Goal: Transaction & Acquisition: Obtain resource

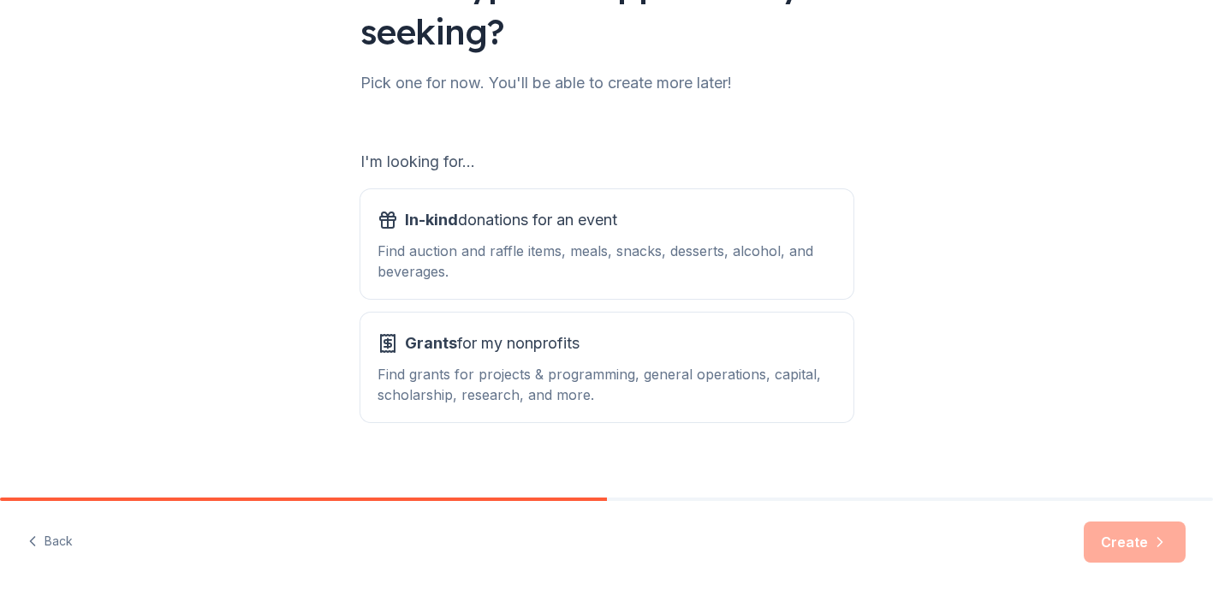
scroll to position [193, 0]
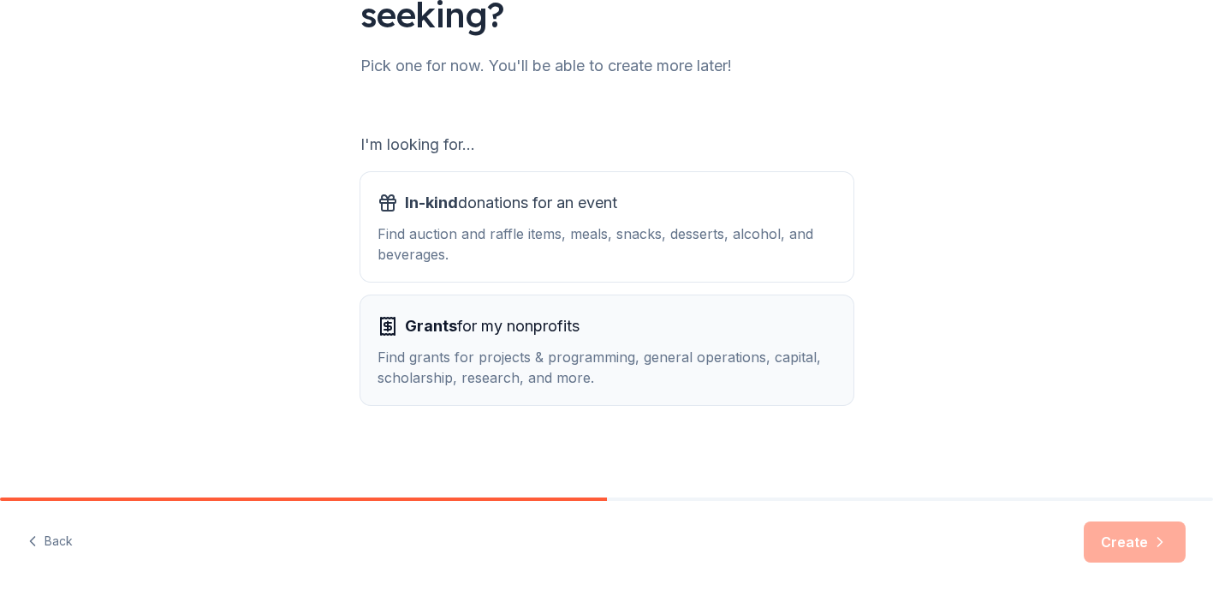
click at [571, 367] on div "Find grants for projects & programming, general operations, capital, scholarshi…" at bounding box center [607, 367] width 459 height 41
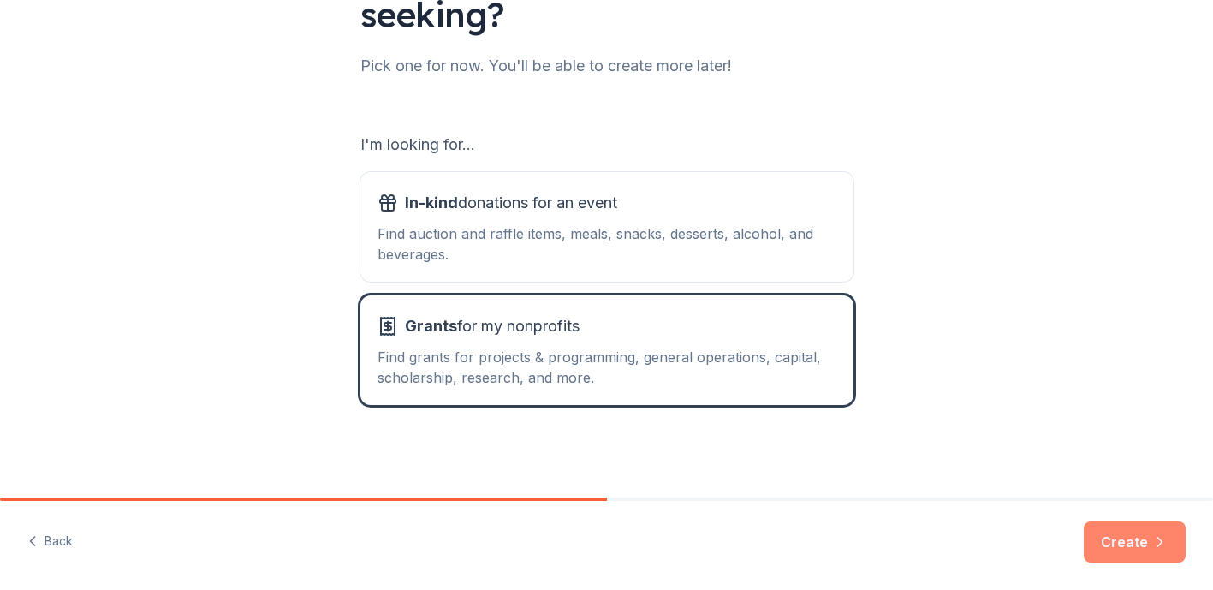
click at [1099, 536] on button "Create" at bounding box center [1135, 541] width 102 height 41
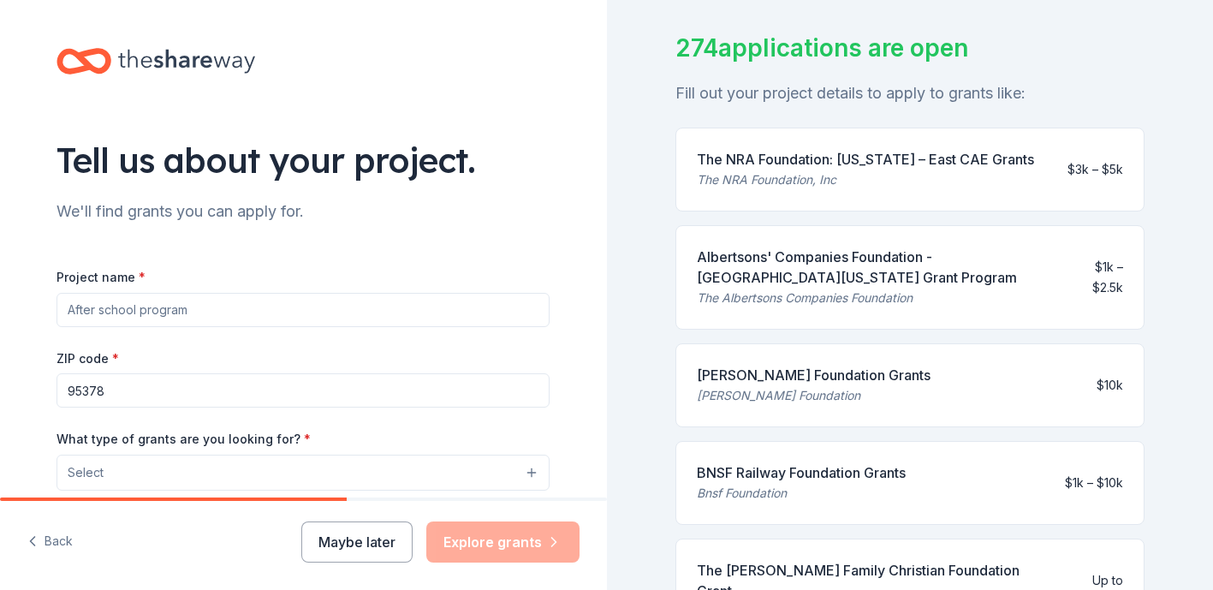
scroll to position [123, 0]
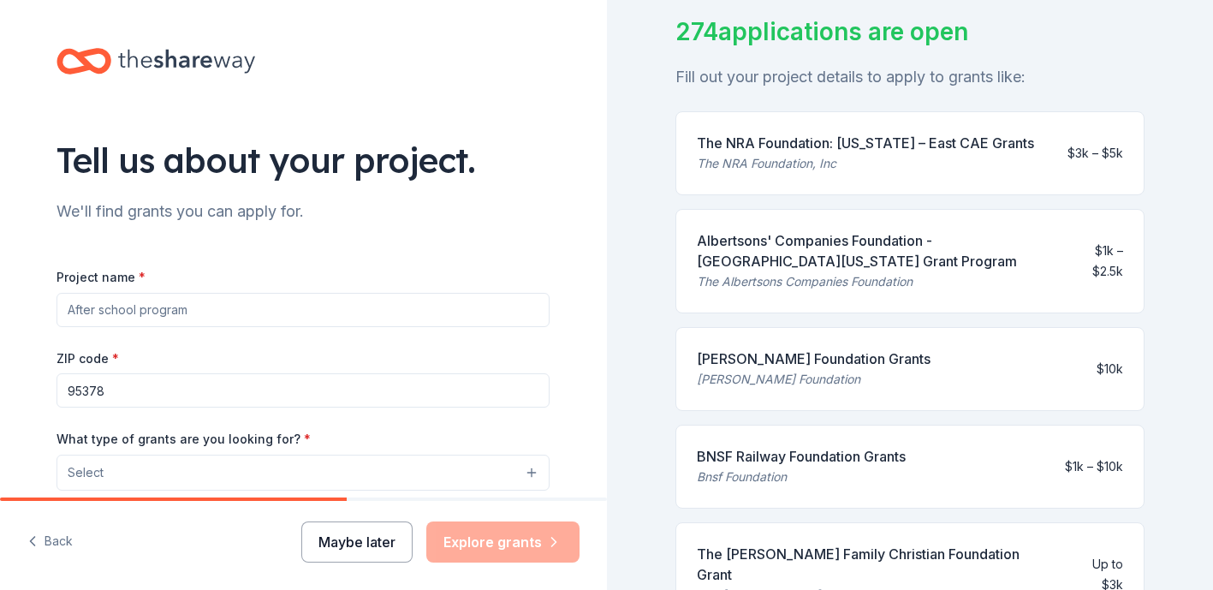
click at [320, 546] on button "Maybe later" at bounding box center [356, 541] width 111 height 41
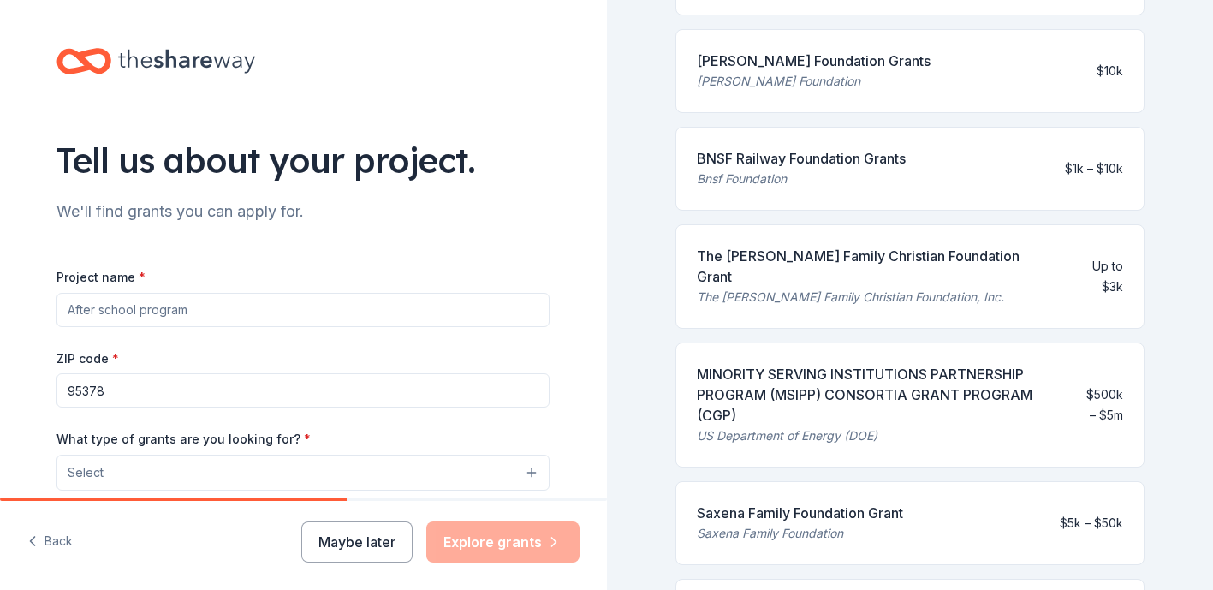
scroll to position [434, 0]
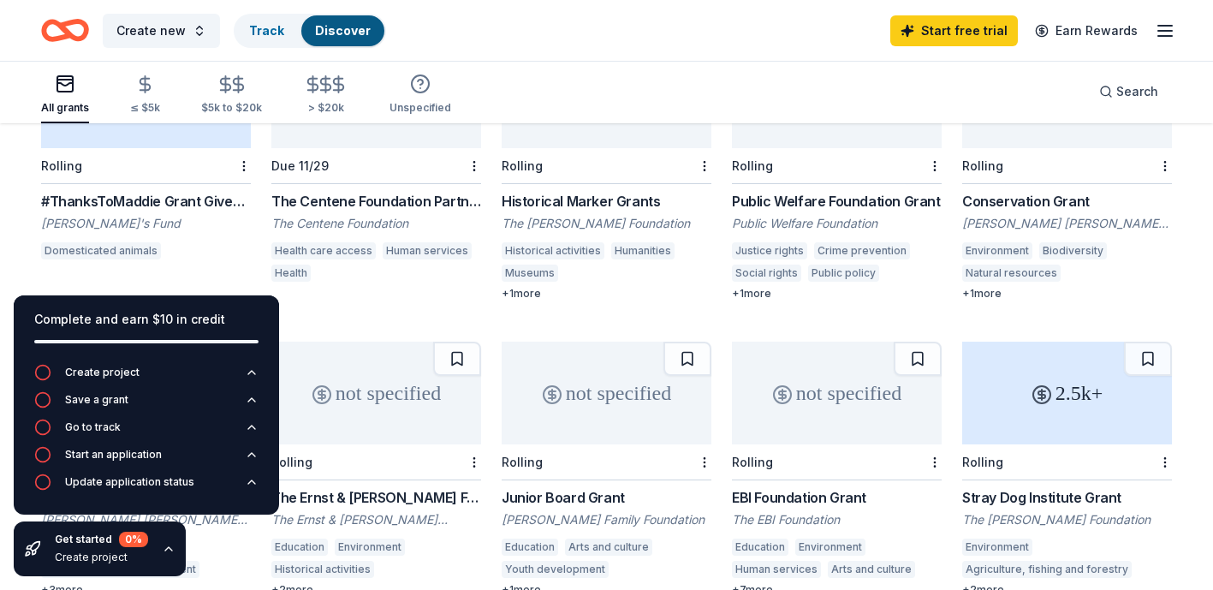
scroll to position [521, 0]
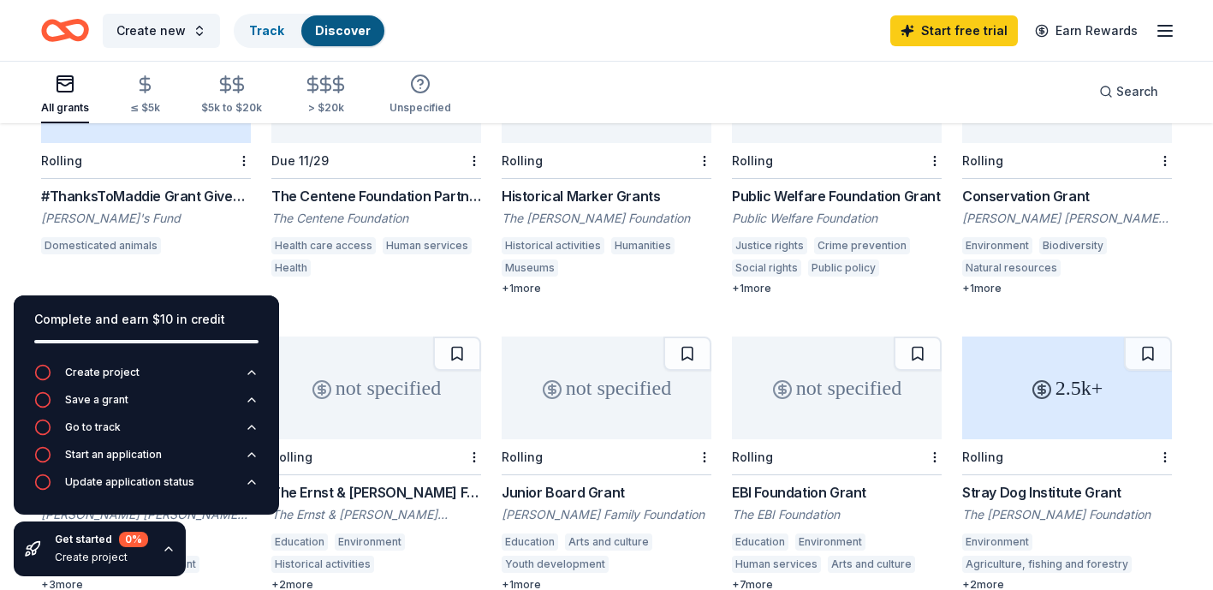
click at [368, 190] on div "The Centene Foundation Partners Program" at bounding box center [376, 196] width 210 height 21
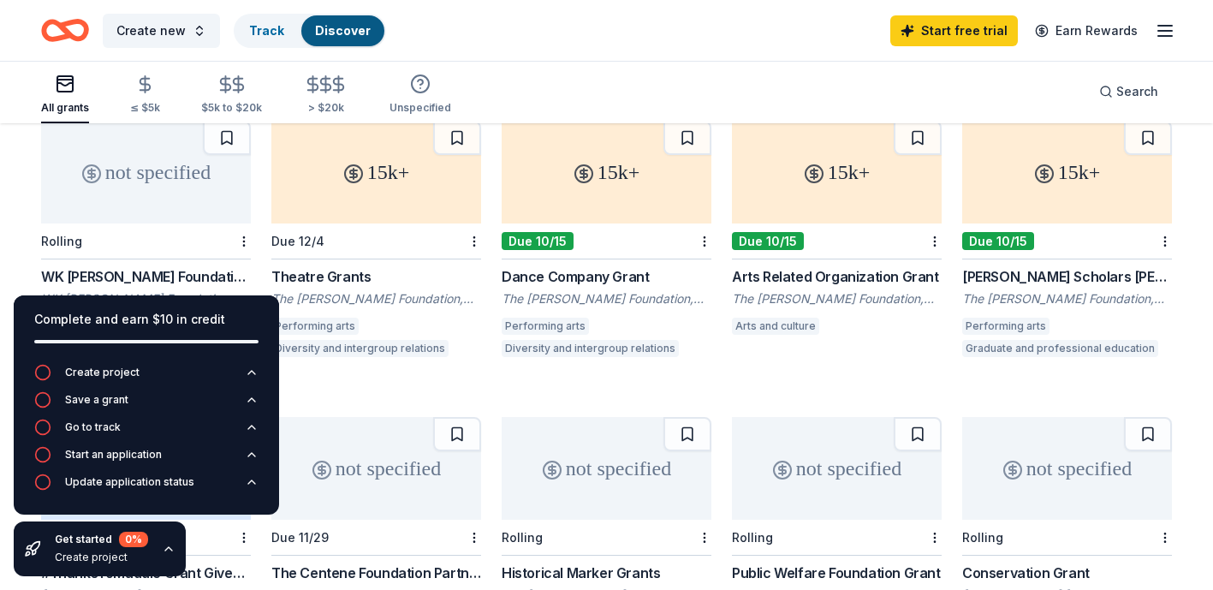
scroll to position [0, 0]
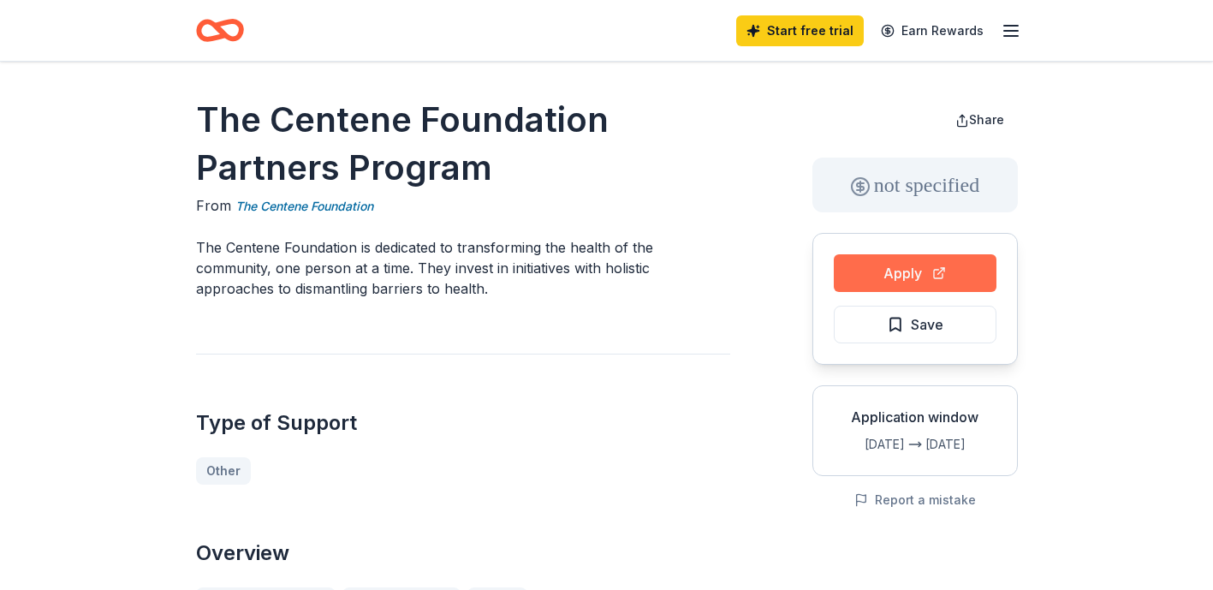
click at [883, 266] on button "Apply" at bounding box center [915, 273] width 163 height 38
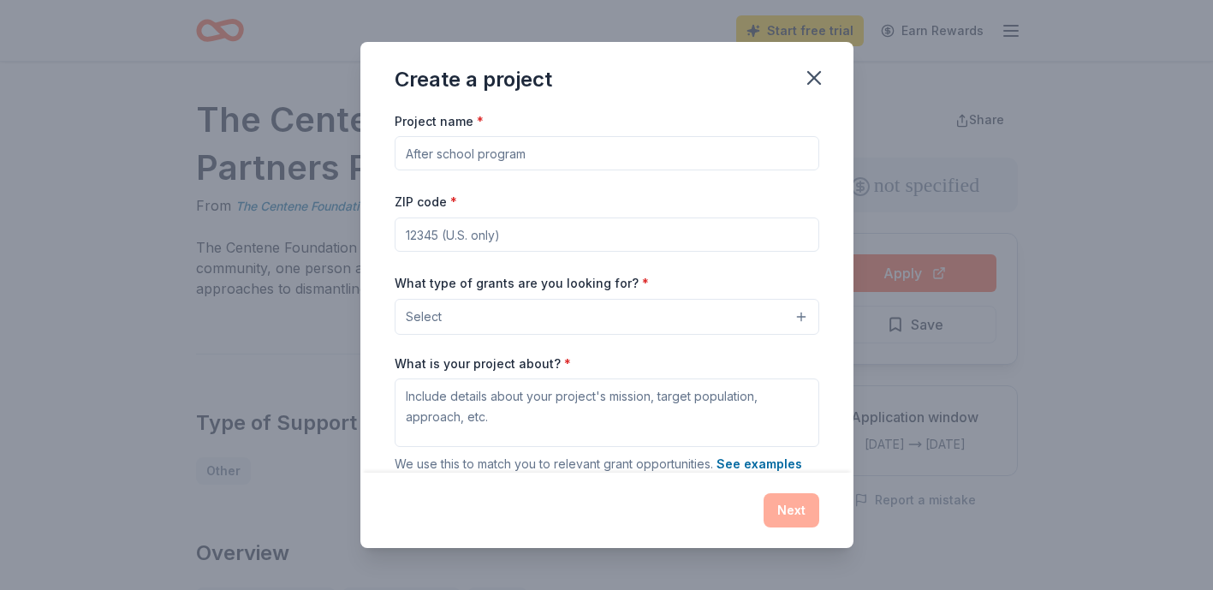
click at [681, 316] on button "Select" at bounding box center [607, 317] width 425 height 36
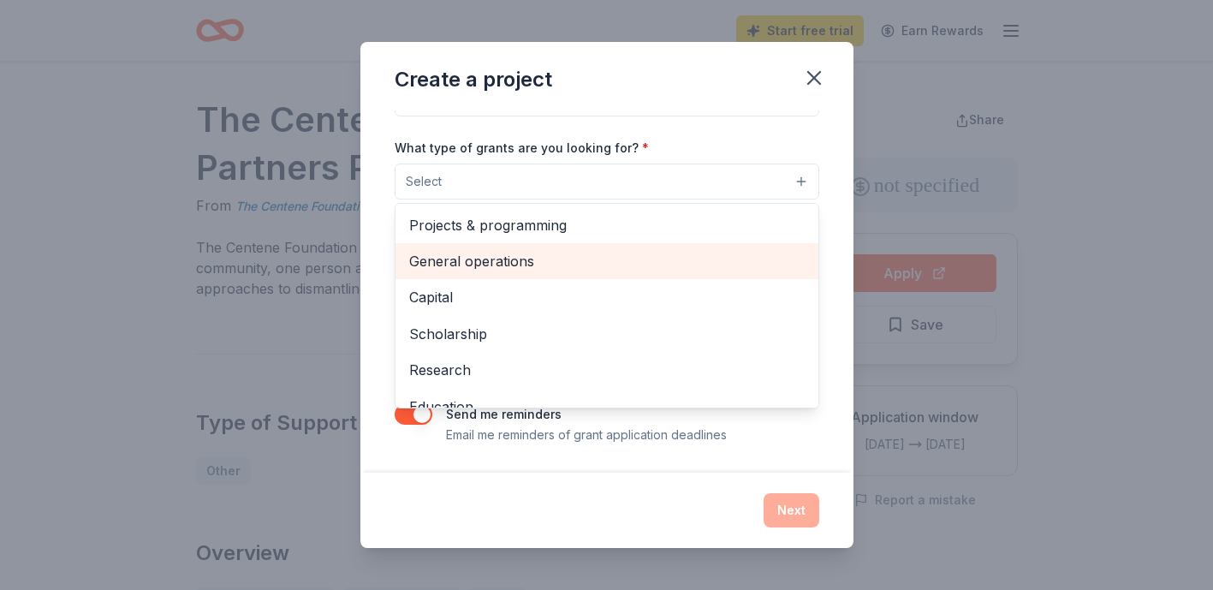
click at [655, 243] on div "General operations" at bounding box center [607, 261] width 423 height 36
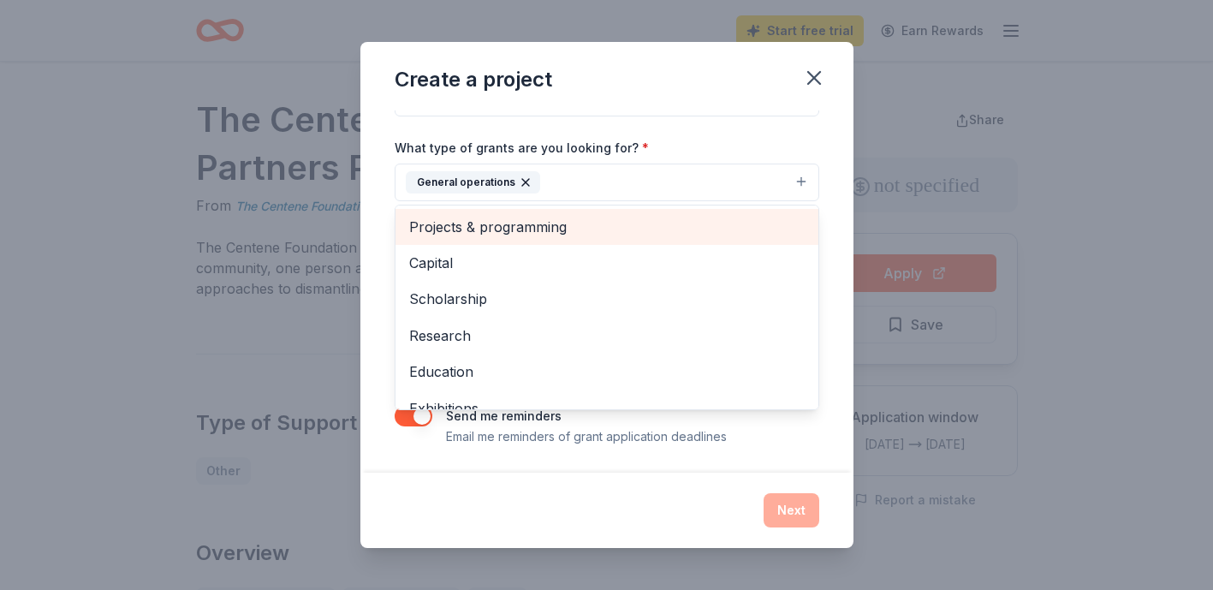
click at [624, 223] on span "Projects & programming" at bounding box center [607, 227] width 396 height 22
click at [599, 222] on span "Capital" at bounding box center [607, 227] width 396 height 22
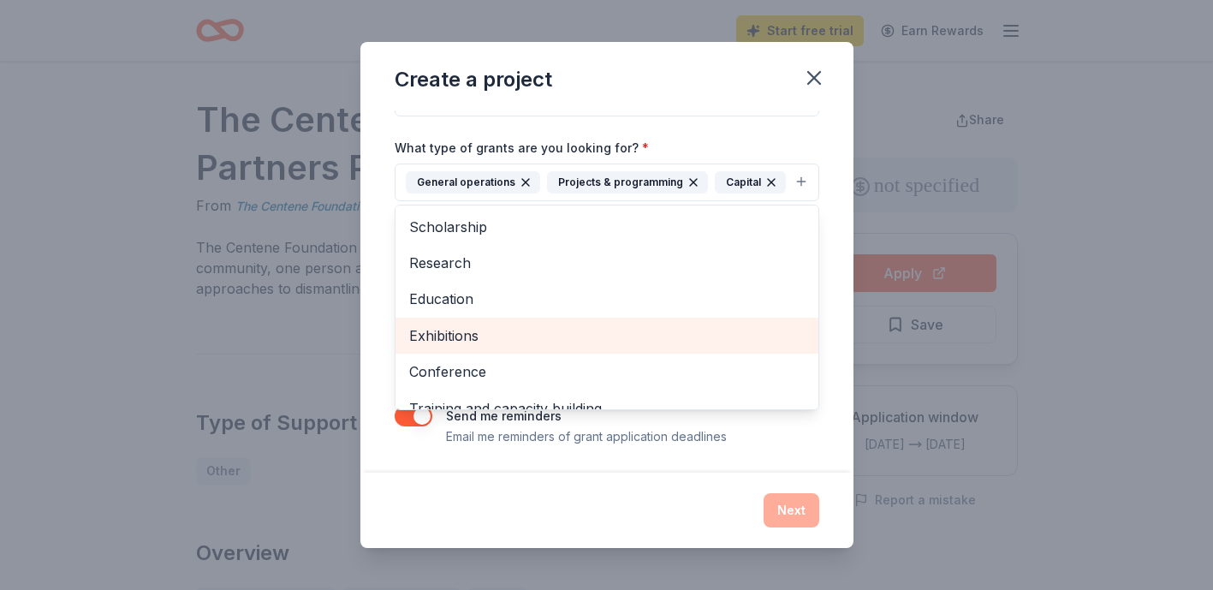
scroll to position [93, 0]
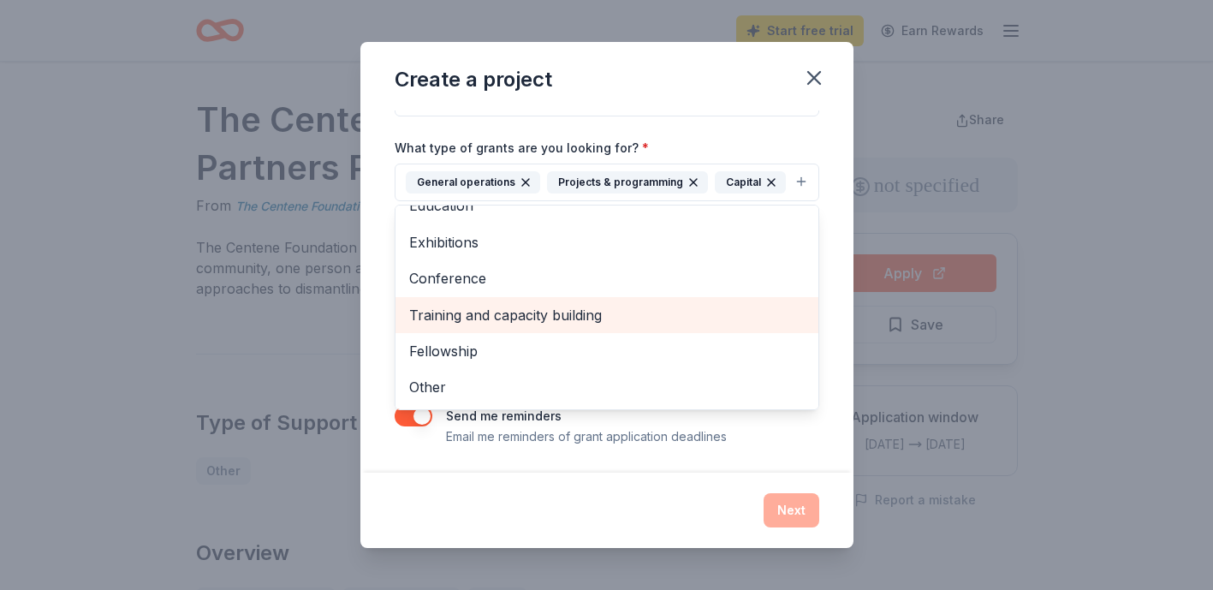
click at [592, 316] on span "Training and capacity building" at bounding box center [607, 315] width 396 height 22
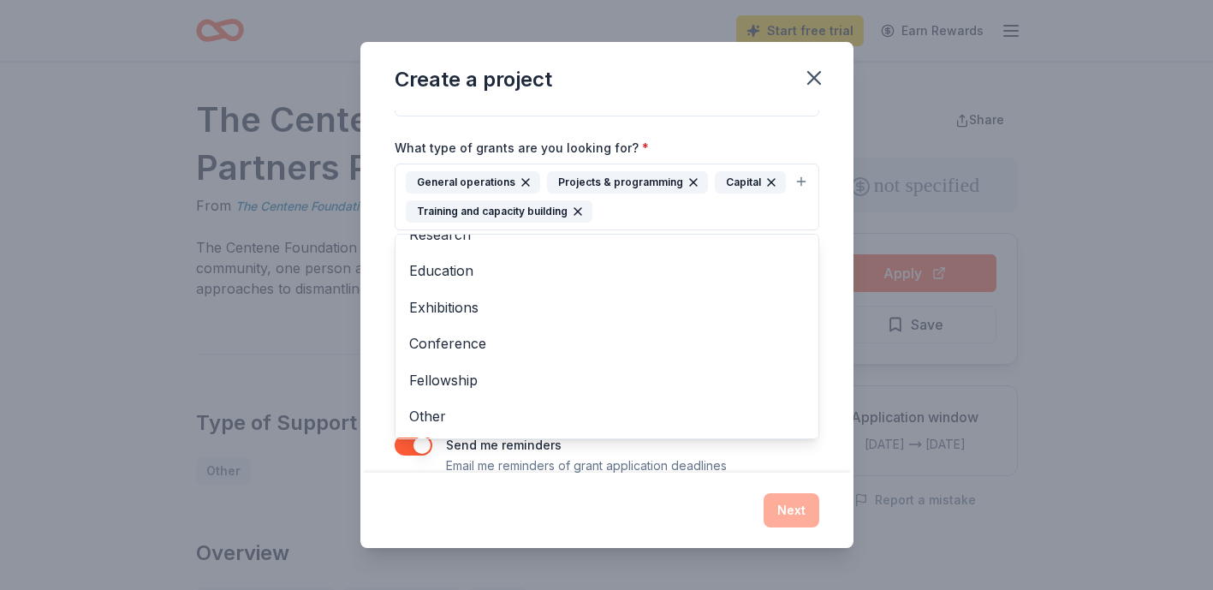
click at [613, 112] on div "Project name * ZIP code * What type of grants are you looking for? * General op…" at bounding box center [607, 225] width 425 height 501
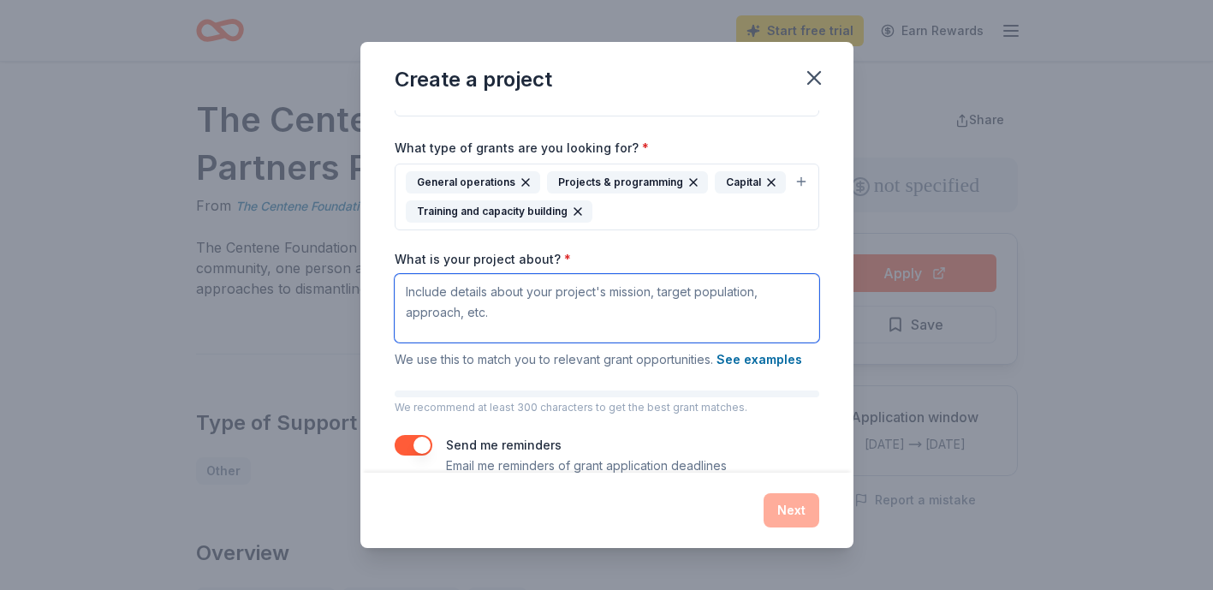
click at [568, 306] on textarea "What is your project about? *" at bounding box center [607, 308] width 425 height 68
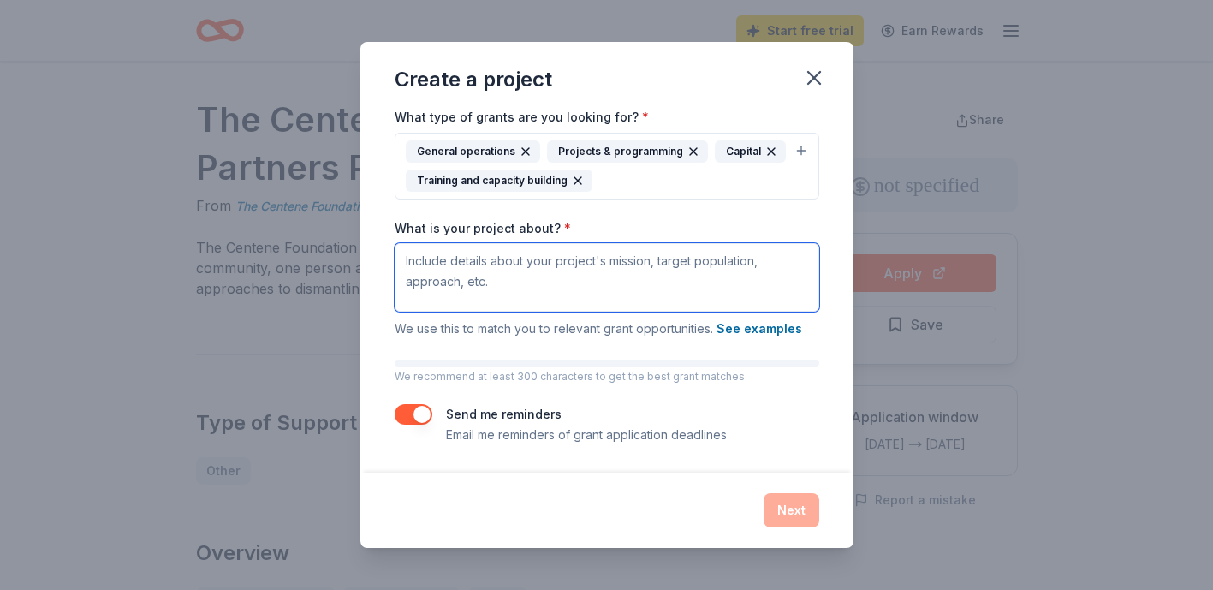
scroll to position [0, 0]
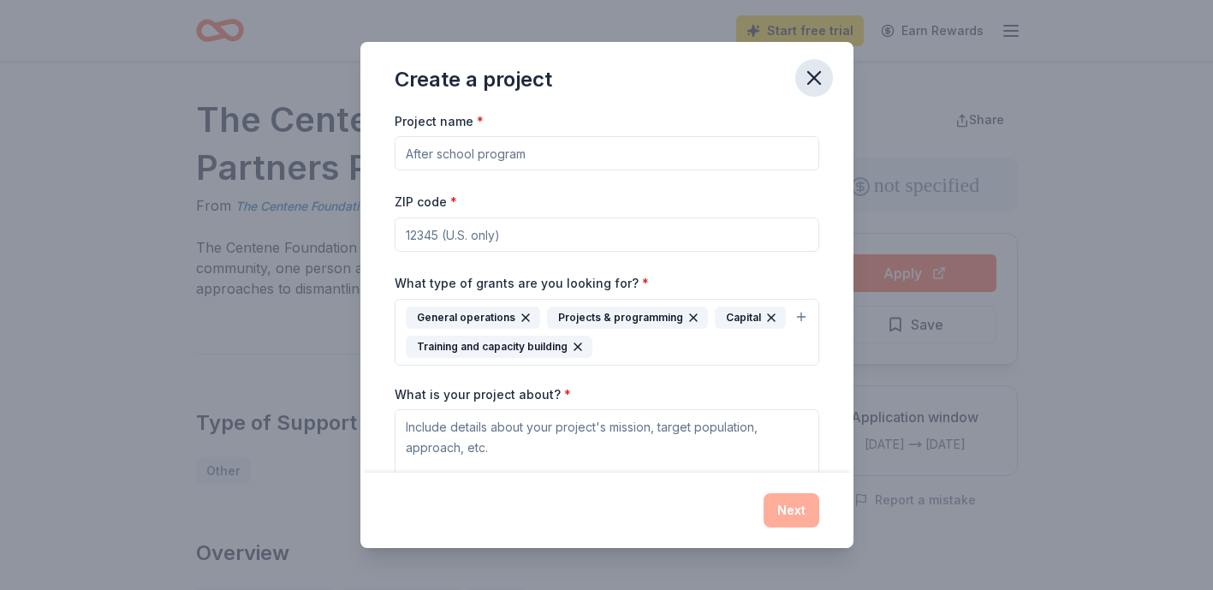
click at [812, 80] on icon "button" at bounding box center [814, 78] width 12 height 12
click at [817, 80] on icon "button" at bounding box center [814, 78] width 12 height 12
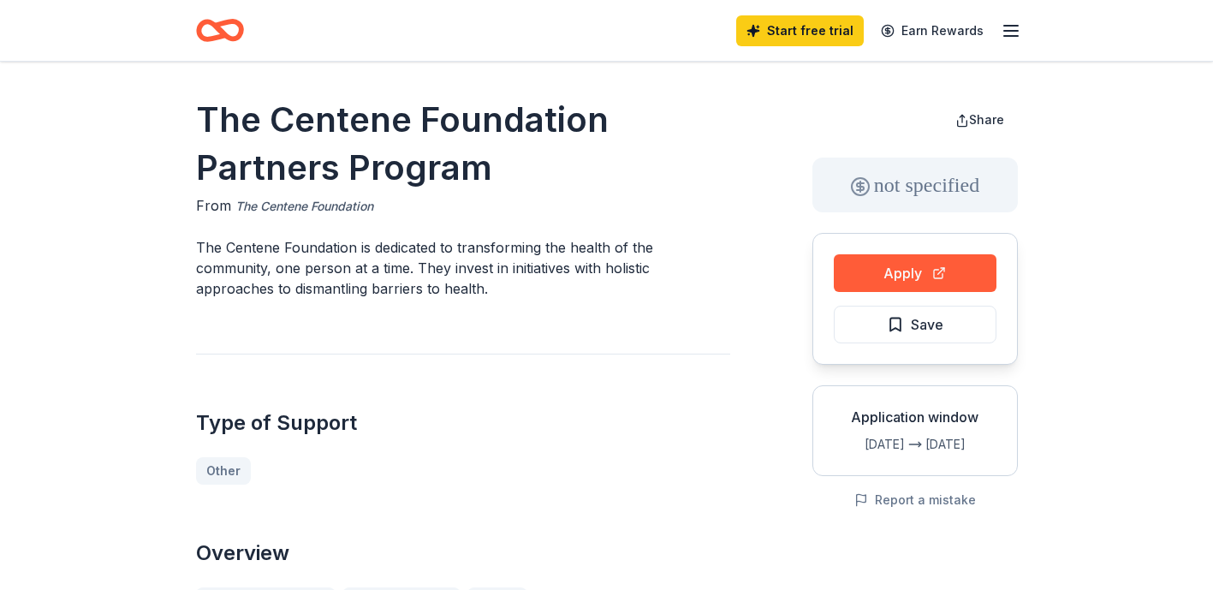
click at [313, 204] on link "The Centene Foundation" at bounding box center [304, 206] width 138 height 21
click at [297, 205] on link "The Centene Foundation" at bounding box center [304, 206] width 138 height 21
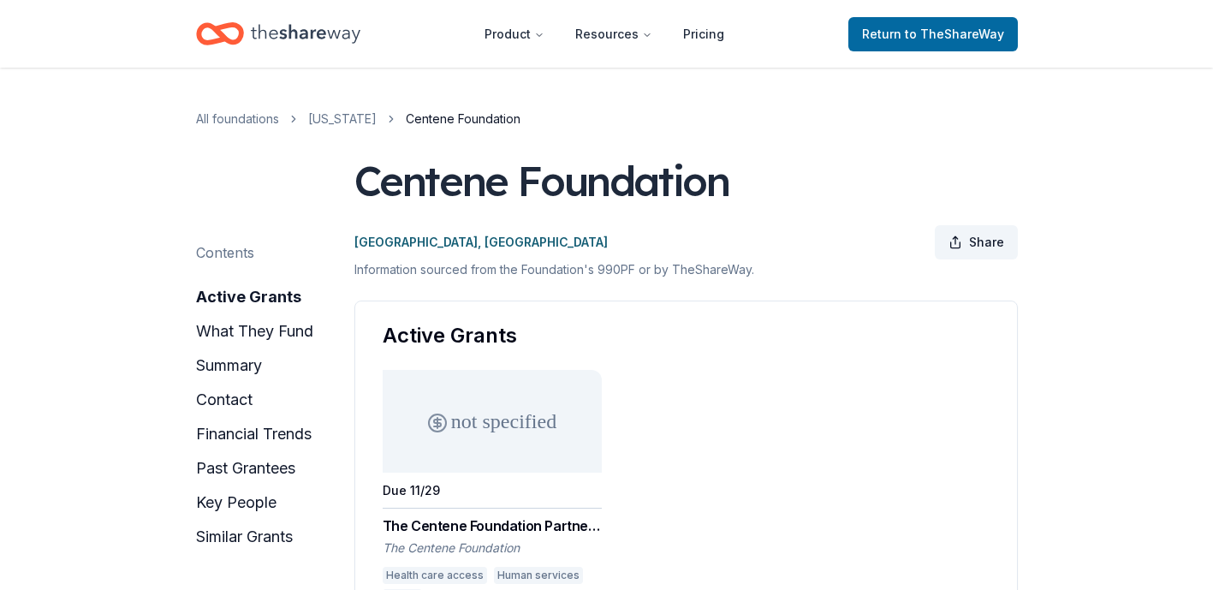
click at [983, 243] on span "Share" at bounding box center [986, 242] width 35 height 21
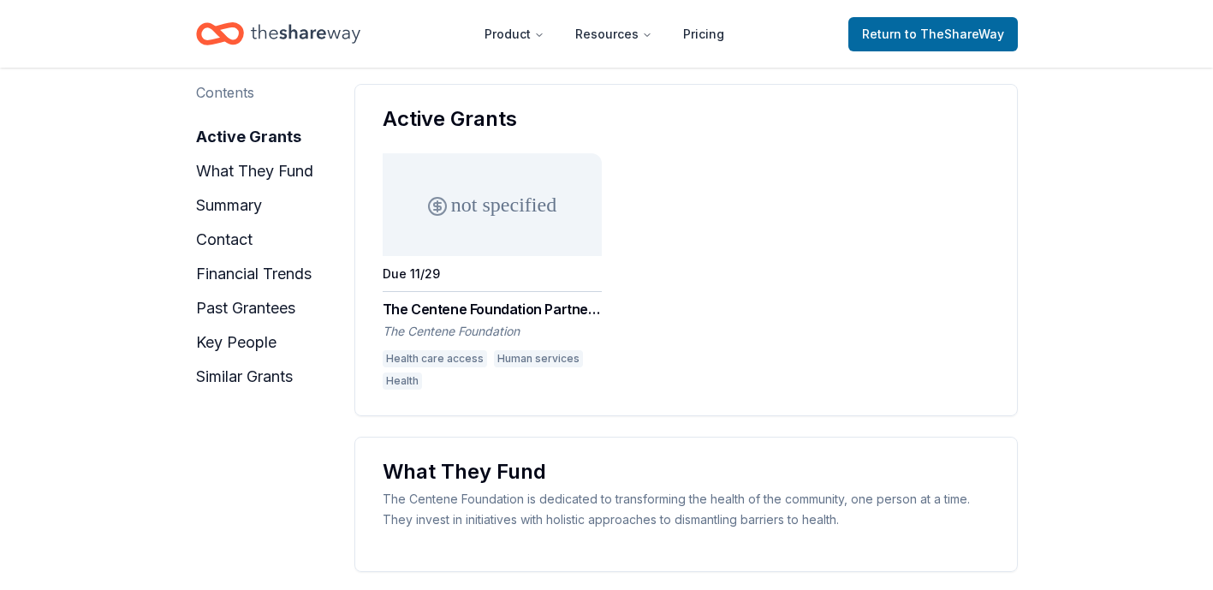
scroll to position [361, 0]
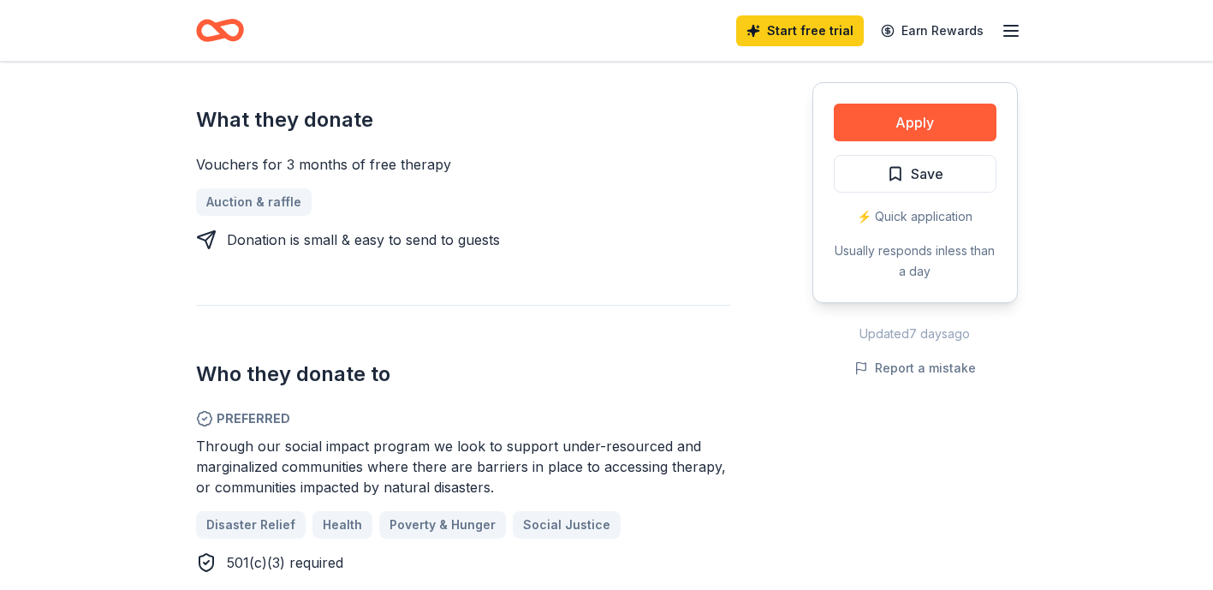
scroll to position [851, 0]
